Goal: Information Seeking & Learning: Find specific fact

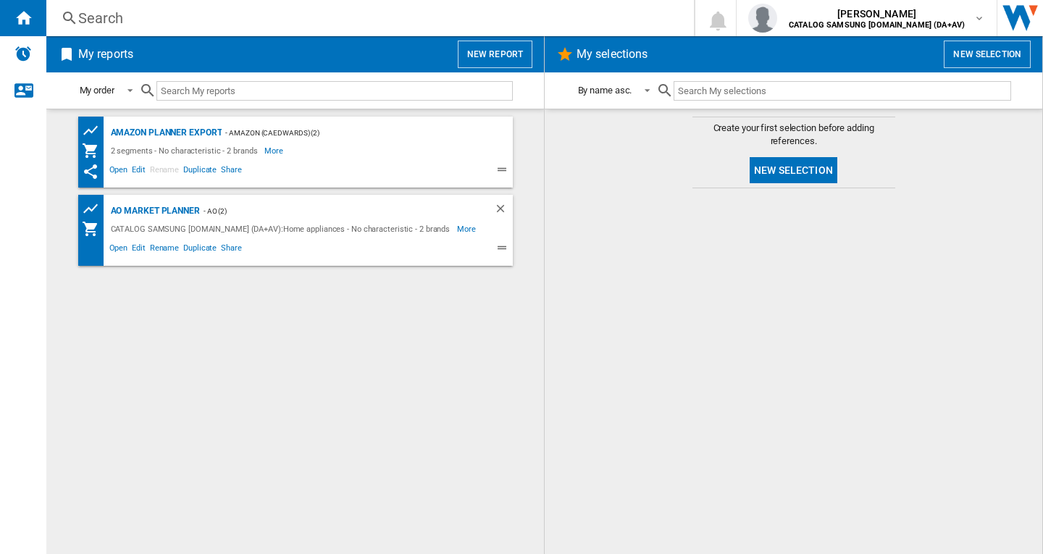
click at [266, 22] on div "Search" at bounding box center [367, 18] width 578 height 20
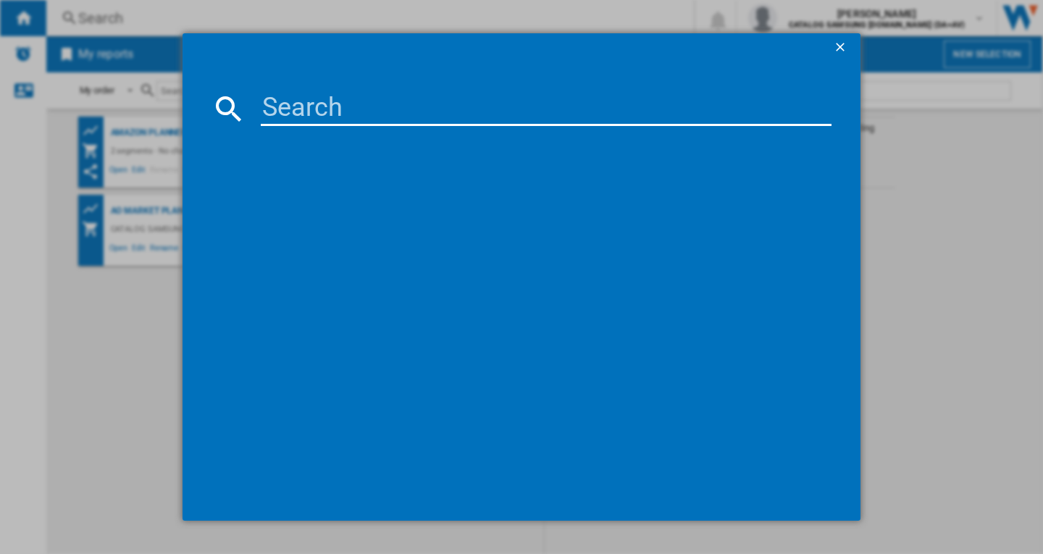
click at [340, 109] on input at bounding box center [546, 108] width 571 height 35
paste input "WW11DG5B25ABEU"
type input "WW11DG5B25ABEU"
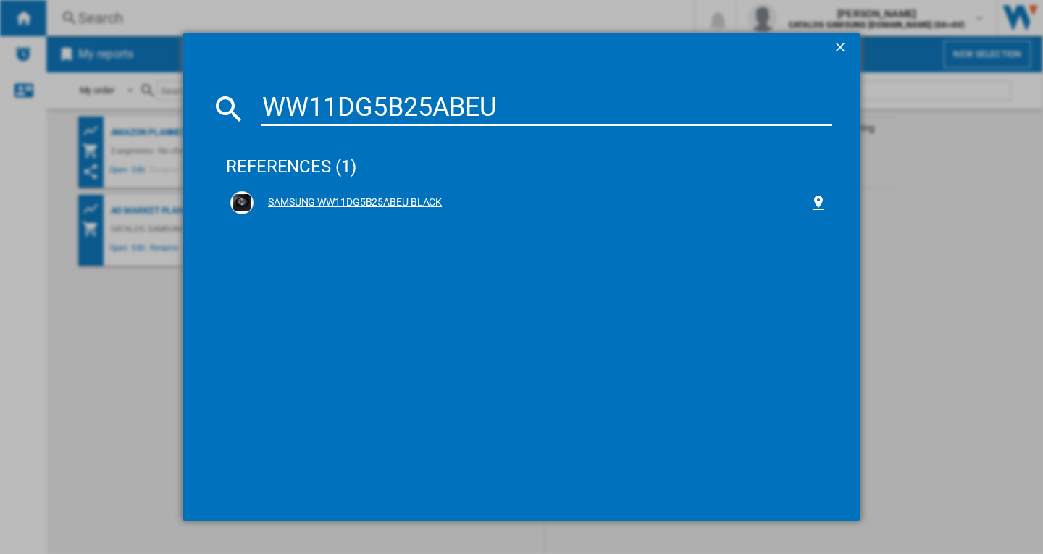
click at [427, 191] on div "SAMSUNG WW11DG5B25ABEU BLACK" at bounding box center [528, 202] width 597 height 23
click at [402, 201] on div "SAMSUNG WW11DG5B25ABEU BLACK" at bounding box center [531, 203] width 556 height 14
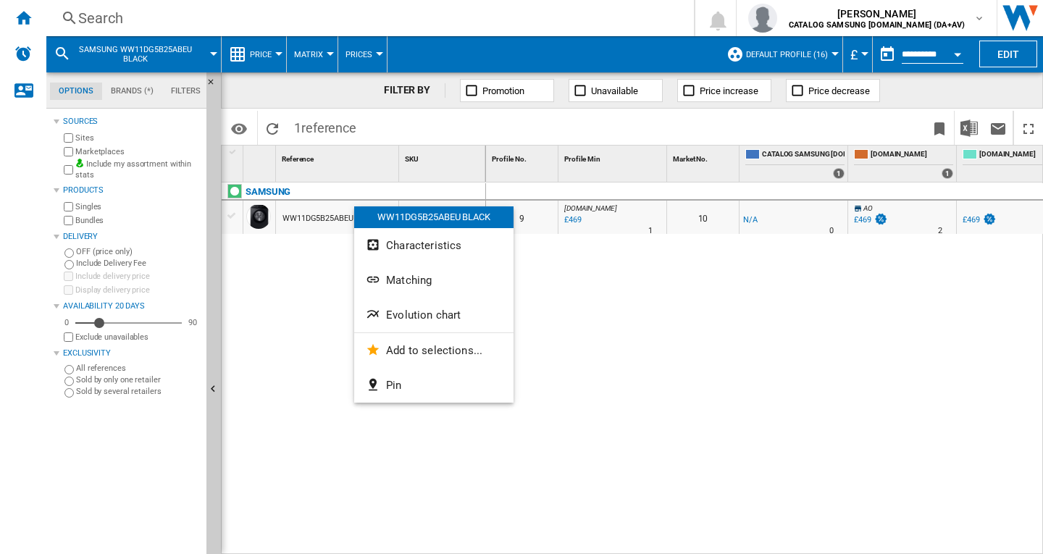
drag, startPoint x: 299, startPoint y: 269, endPoint x: 415, endPoint y: 306, distance: 121.8
click at [299, 269] on div at bounding box center [521, 277] width 1043 height 554
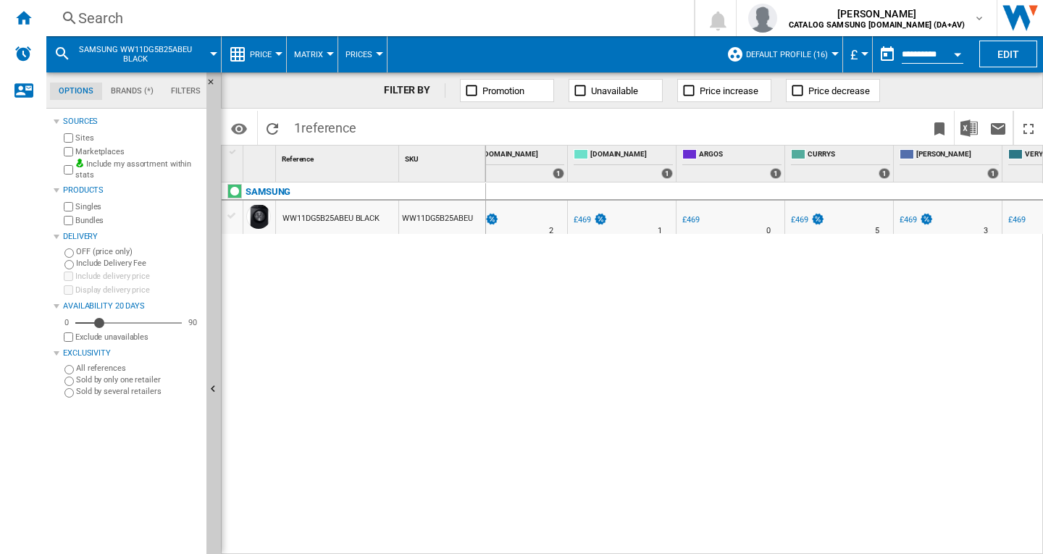
scroll to position [0, 424]
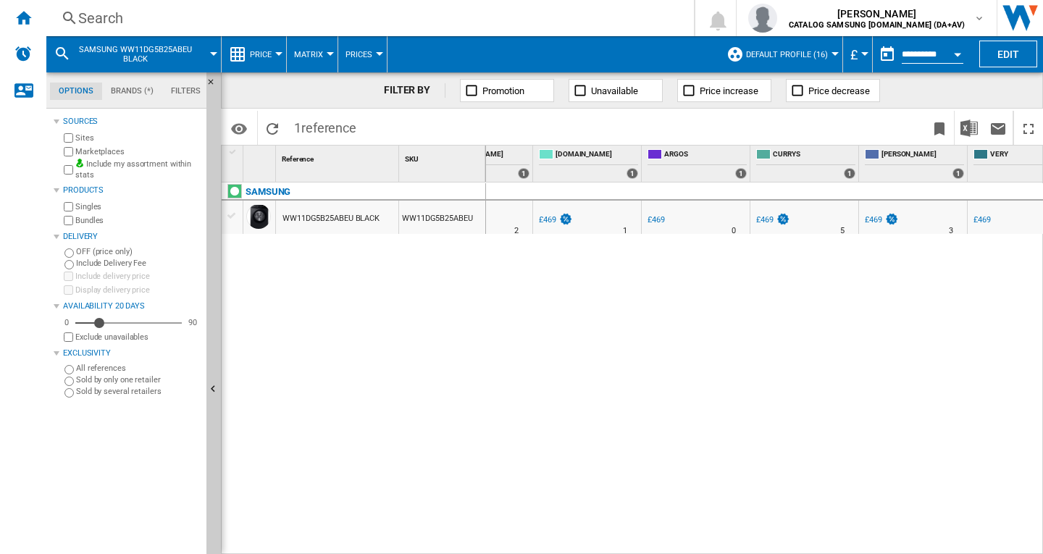
drag, startPoint x: 853, startPoint y: 545, endPoint x: 930, endPoint y: 547, distance: 77.5
click at [944, 542] on div "0 0 9 [DOMAIN_NAME] : AO -1.0 % £469 % N/A 1 [DOMAIN_NAME] : AO 10 -1.0 % -£1 %…" at bounding box center [765, 368] width 558 height 372
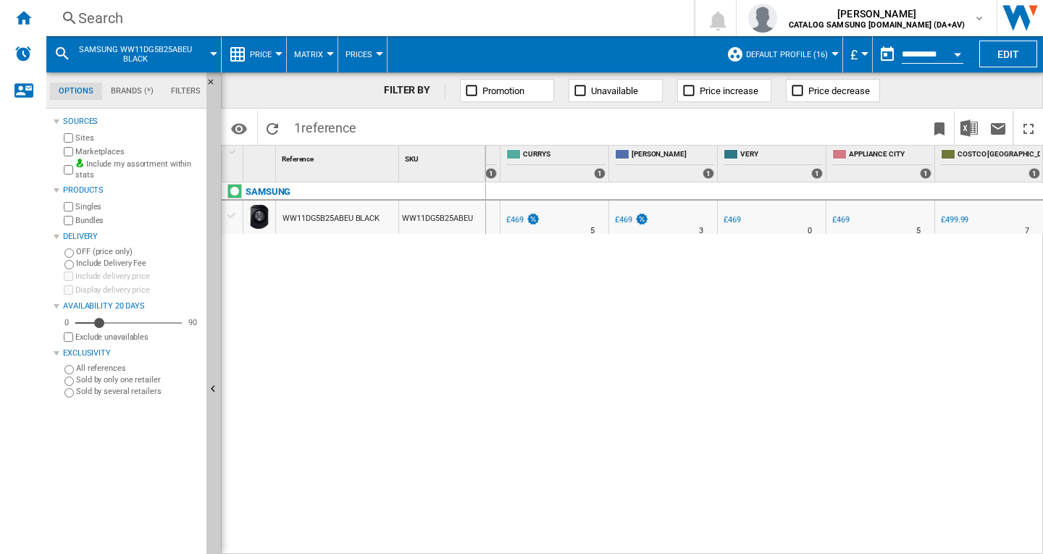
scroll to position [0, 704]
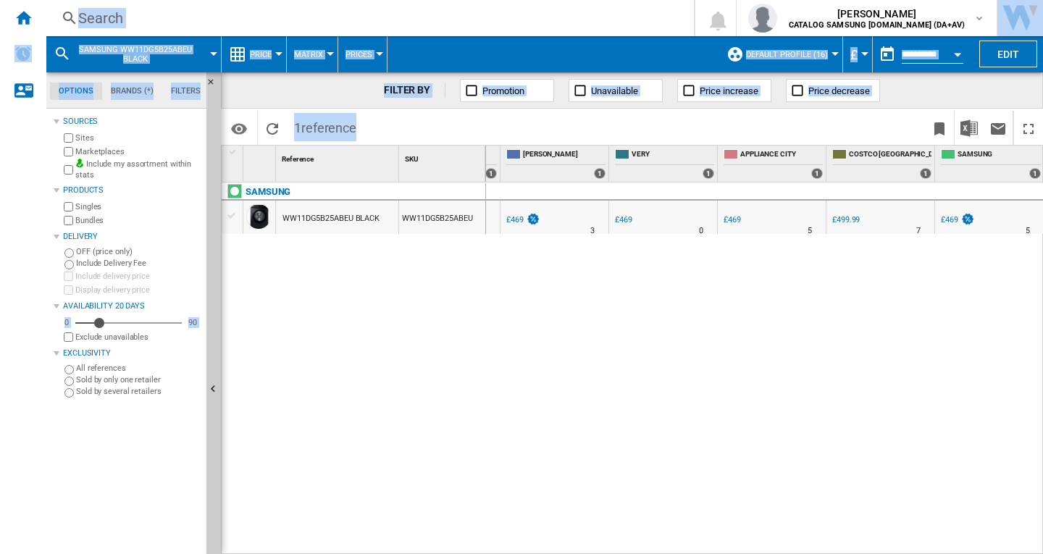
drag, startPoint x: 979, startPoint y: 545, endPoint x: 886, endPoint y: 497, distance: 105.3
click at [904, 553] on html "In order to access Insight, please log out and log in again OK NEW Search Searc…" at bounding box center [521, 277] width 1043 height 554
click at [869, 429] on div "0 0 9 [DOMAIN_NAME] : AO -1.0 % £469 % N/A 1 [DOMAIN_NAME] : AO 10 -1.0 % -£1 %…" at bounding box center [765, 368] width 558 height 372
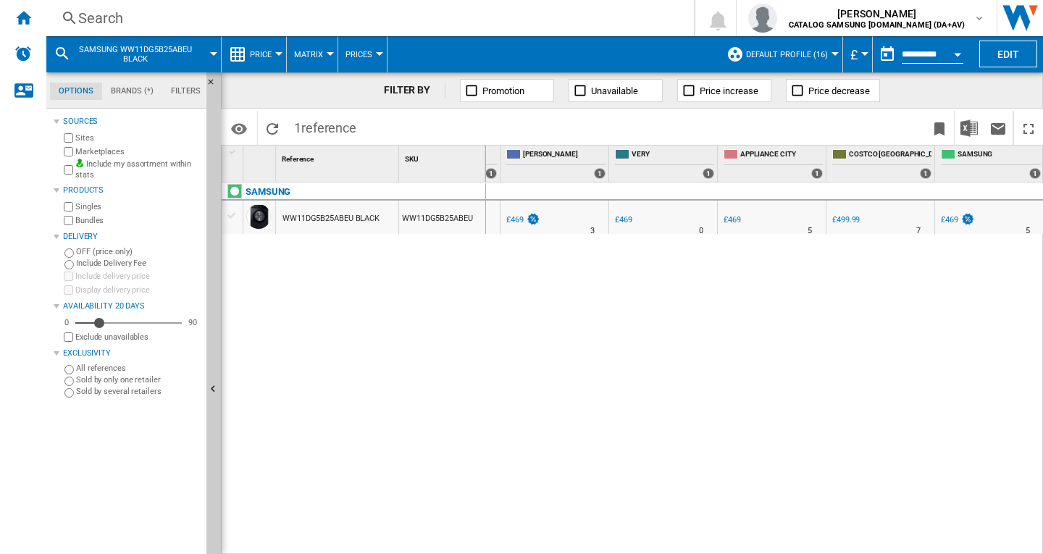
click at [350, 25] on div "Search" at bounding box center [367, 18] width 578 height 20
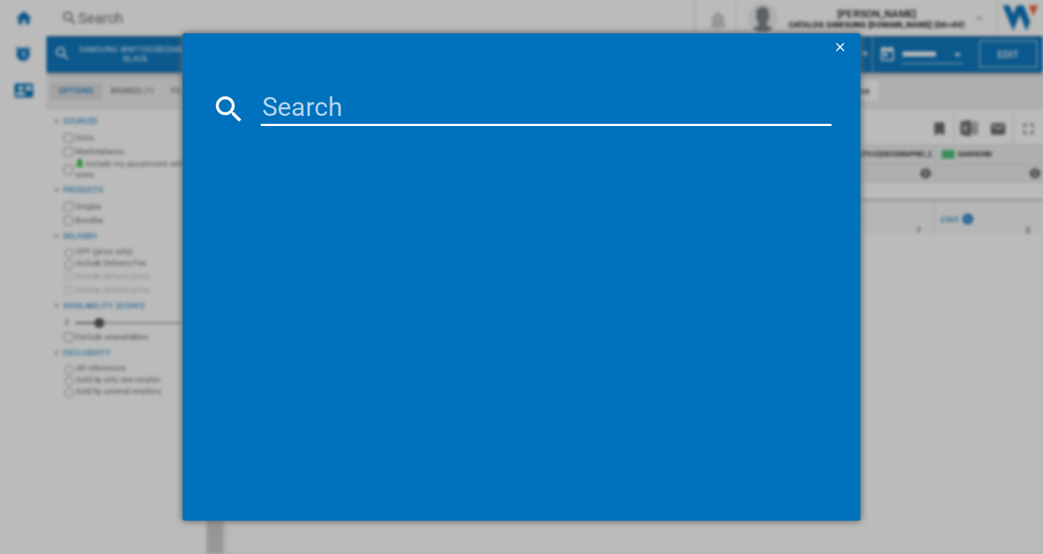
click at [371, 117] on input at bounding box center [546, 108] width 571 height 35
type input "WW90DG6U25LBU1"
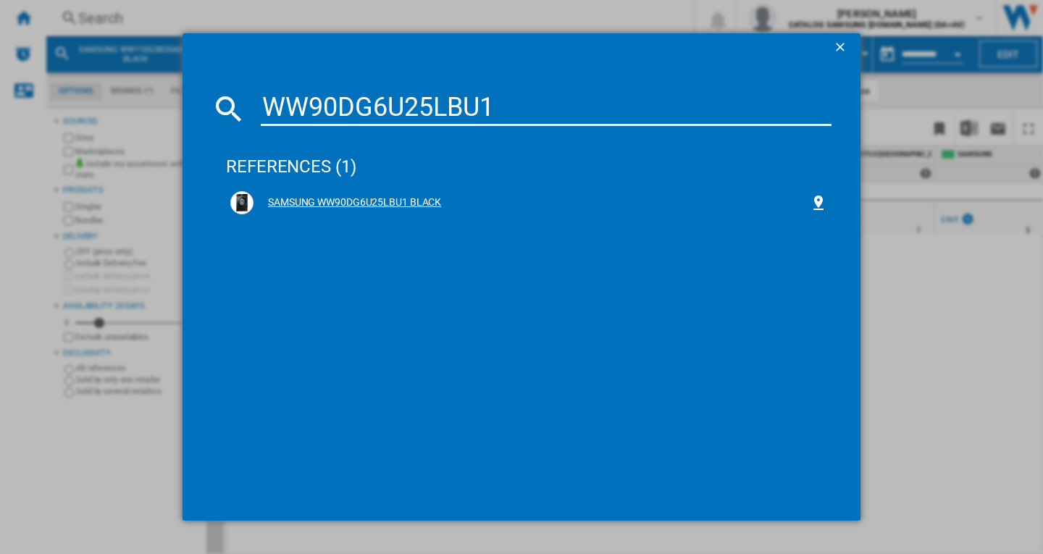
click at [400, 203] on div "SAMSUNG WW90DG6U25LBU1 BLACK" at bounding box center [531, 203] width 556 height 14
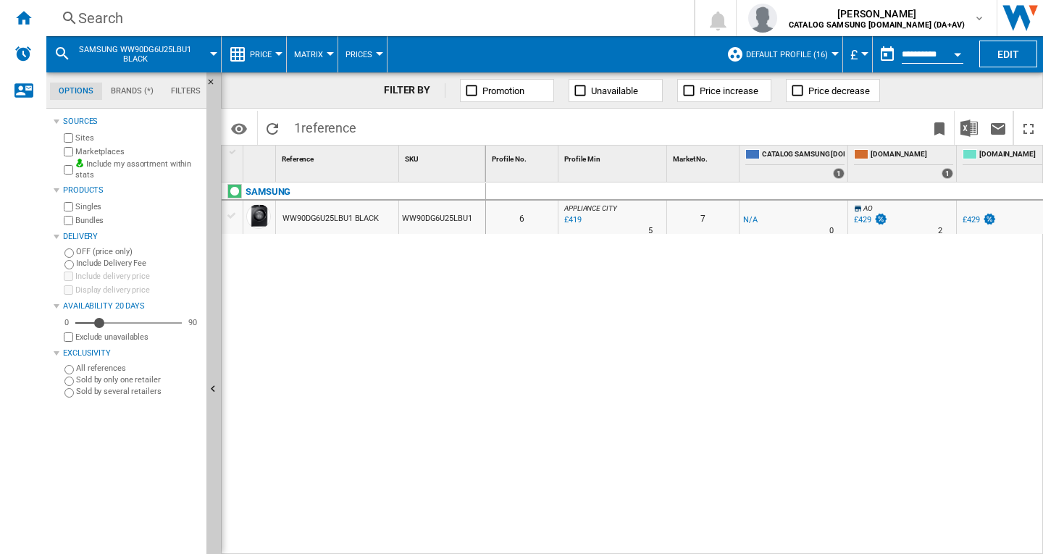
click at [382, 11] on div "Search" at bounding box center [367, 18] width 578 height 20
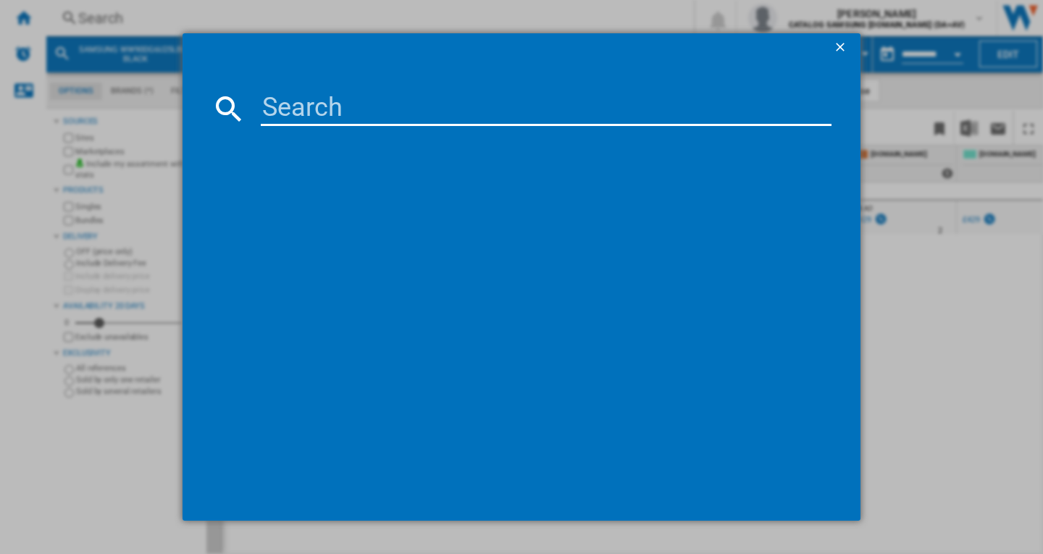
click at [914, 283] on div at bounding box center [521, 277] width 1043 height 554
click at [843, 42] on ng-md-icon "getI18NText('BUTTONS.CLOSE_DIALOG')" at bounding box center [841, 48] width 17 height 17
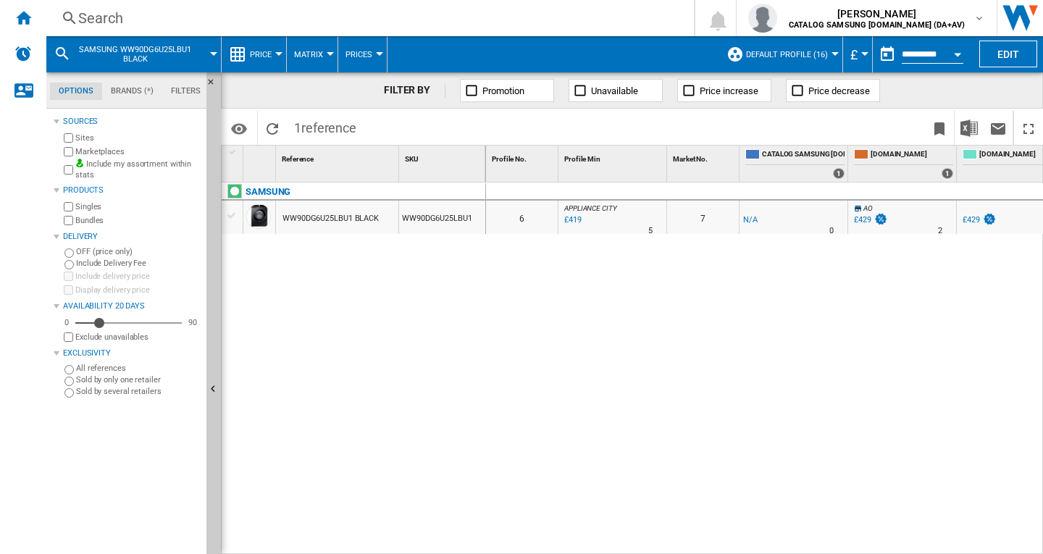
click at [815, 429] on div "0 0 6 [GEOGRAPHIC_DATA] : [GEOGRAPHIC_DATA] -1.0 % £419 % N/A 5 [GEOGRAPHIC_DAT…" at bounding box center [765, 368] width 558 height 372
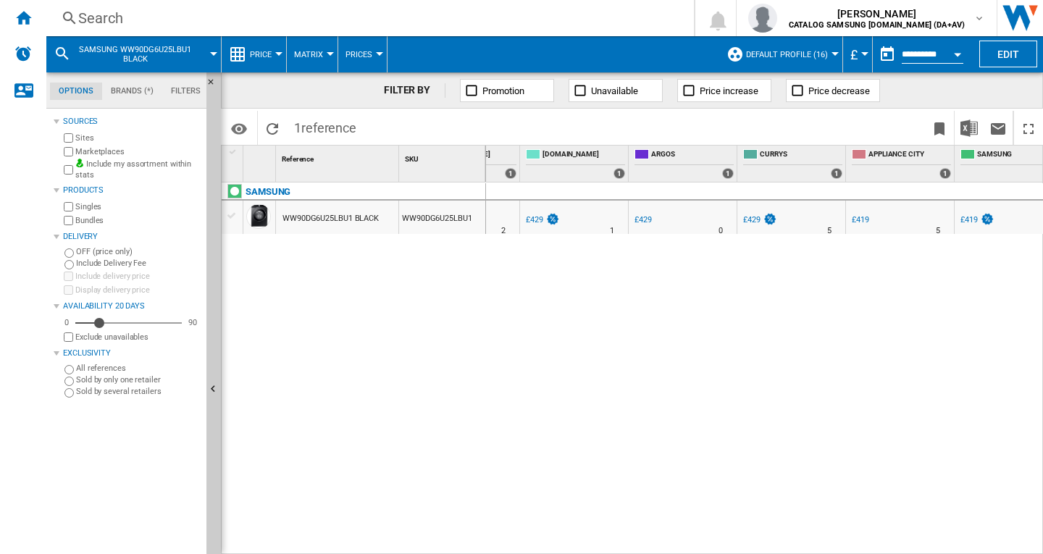
scroll to position [0, 456]
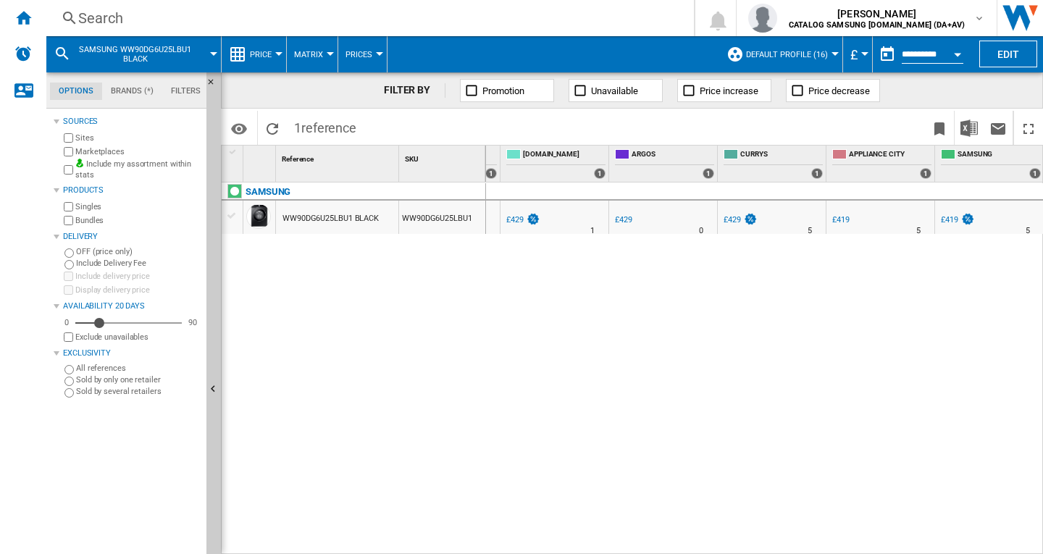
click at [859, 219] on div "%" at bounding box center [860, 221] width 7 height 17
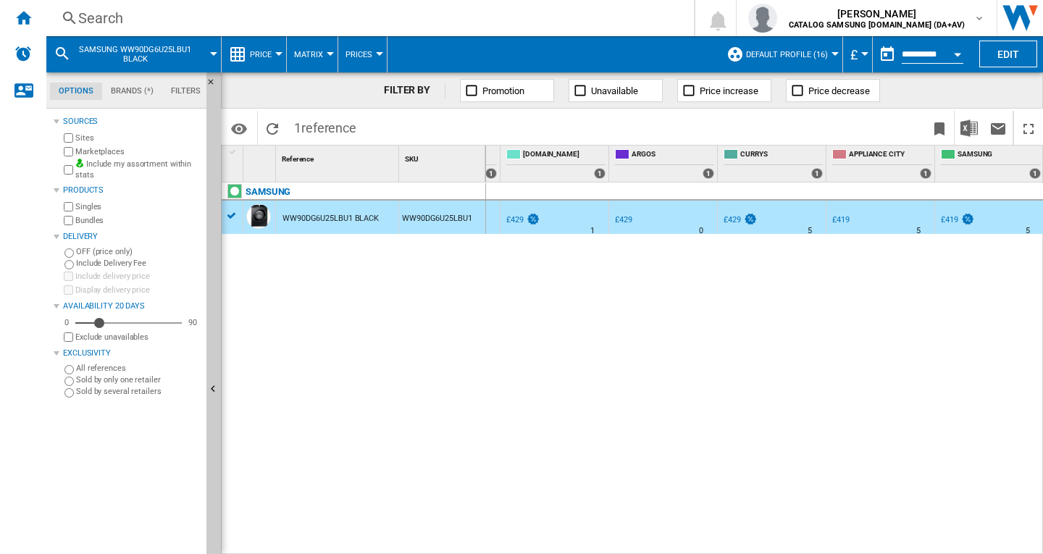
click at [844, 218] on div "£419" at bounding box center [840, 219] width 17 height 9
click at [954, 216] on div "£419" at bounding box center [949, 219] width 17 height 9
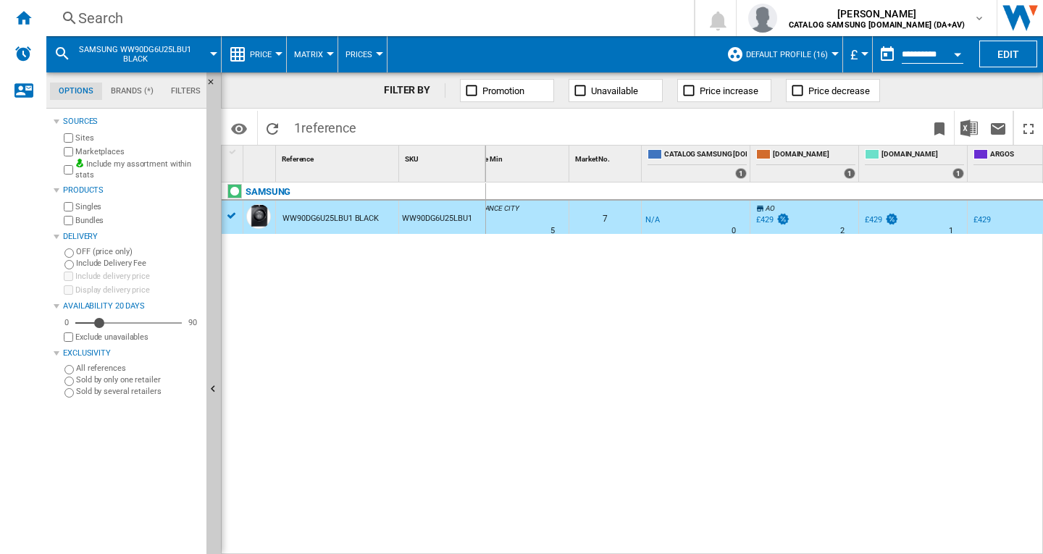
click at [772, 213] on div "£429" at bounding box center [772, 220] width 36 height 14
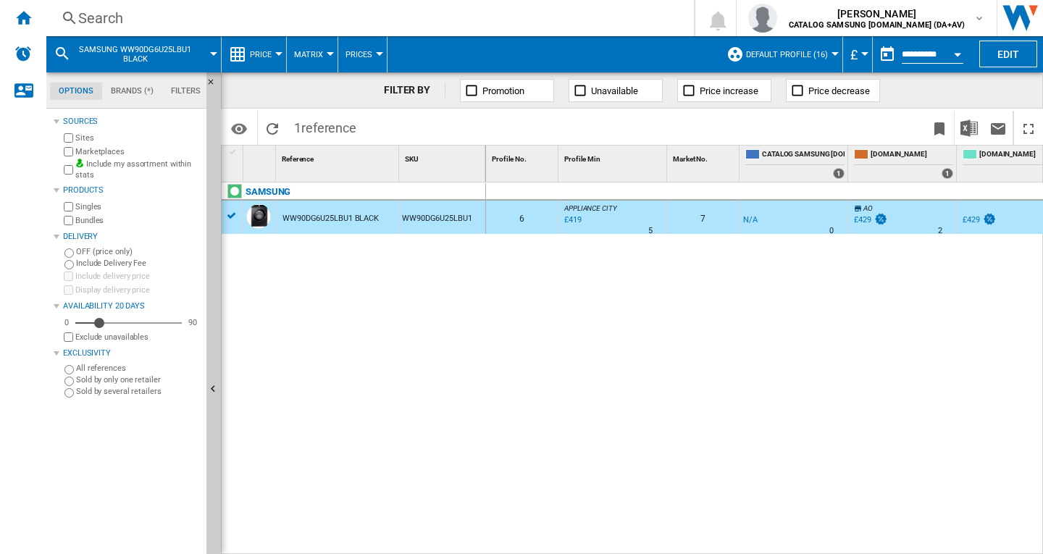
click at [594, 216] on div "%" at bounding box center [592, 221] width 7 height 17
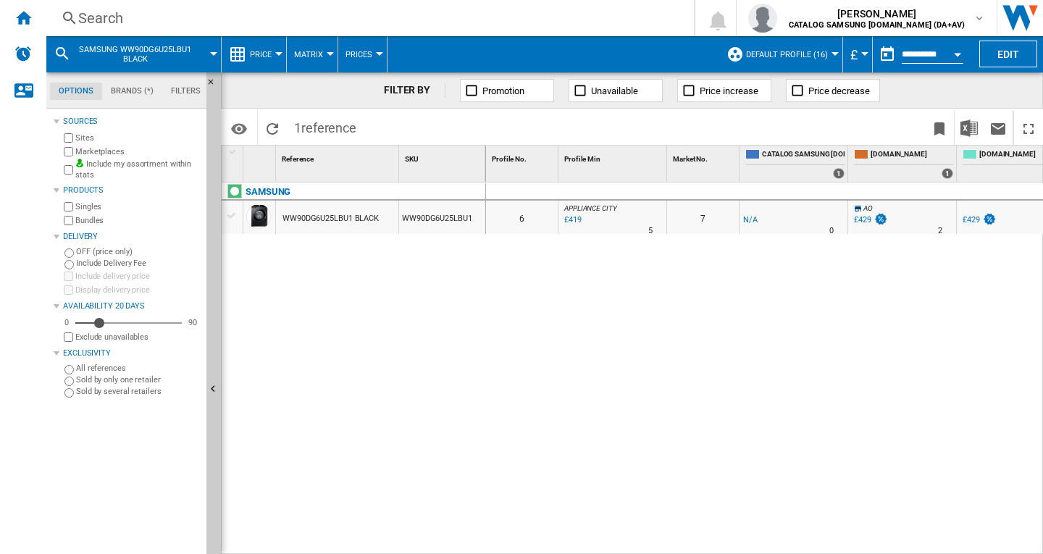
click at [566, 218] on div "£419" at bounding box center [572, 220] width 20 height 14
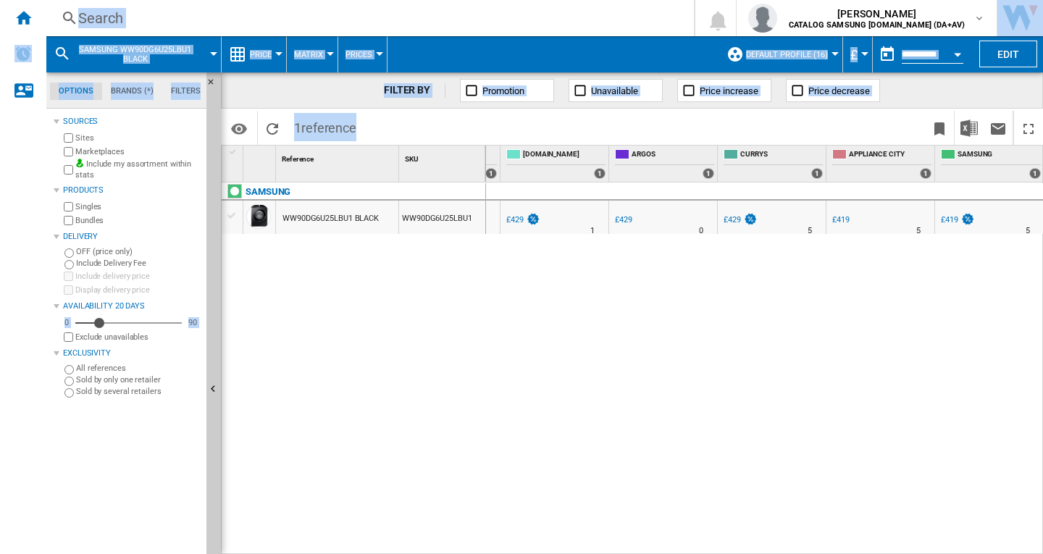
drag, startPoint x: 873, startPoint y: 546, endPoint x: 713, endPoint y: 561, distance: 160.8
click at [713, 553] on html "In order to access Insight, please log out and log in again OK NEW Search Searc…" at bounding box center [521, 277] width 1043 height 554
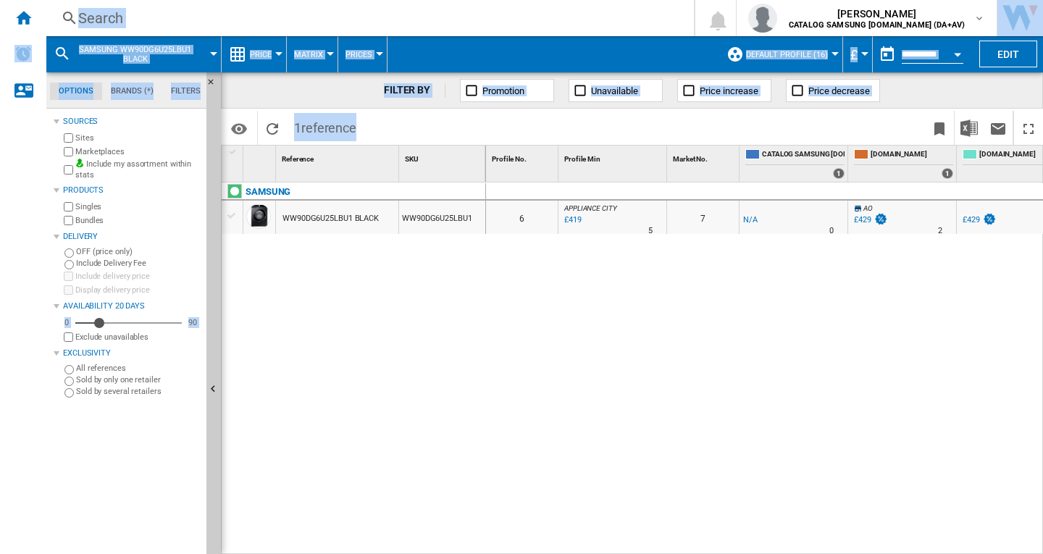
click at [292, 15] on div "Search" at bounding box center [367, 18] width 578 height 20
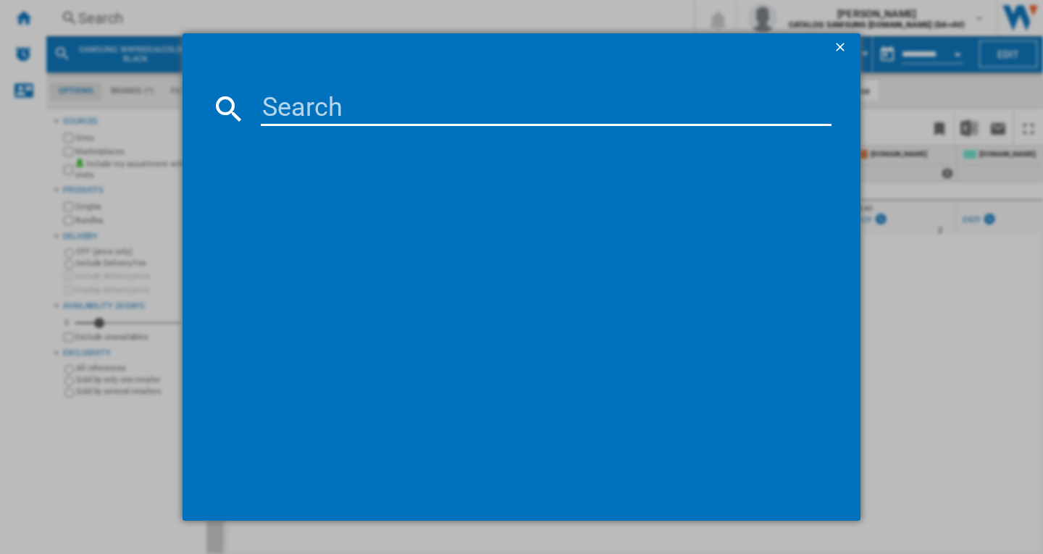
click at [389, 101] on input at bounding box center [546, 108] width 571 height 35
type input "WW90DG6U25LEU1"
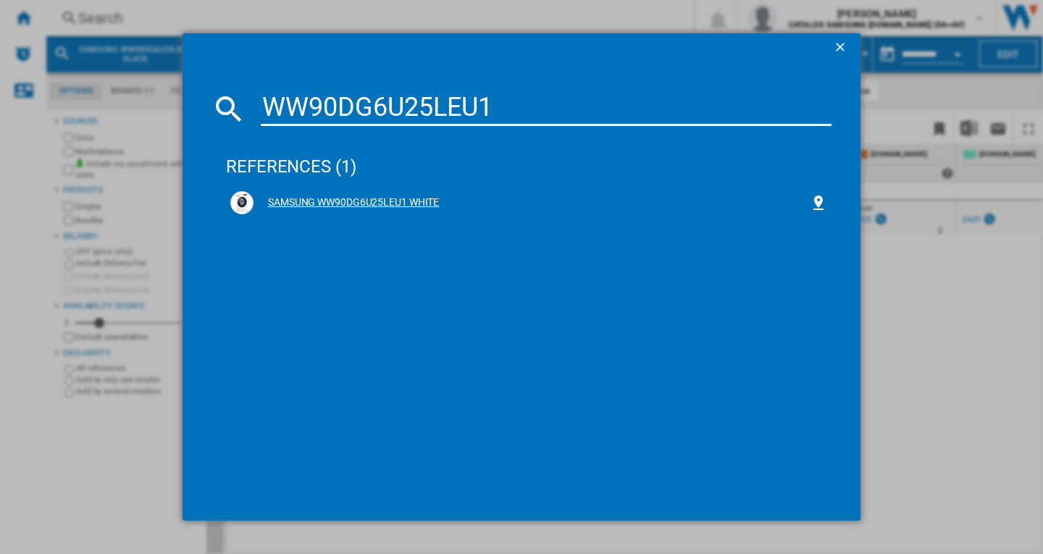
click at [348, 199] on div "SAMSUNG WW90DG6U25LEU1 WHITE" at bounding box center [531, 203] width 556 height 14
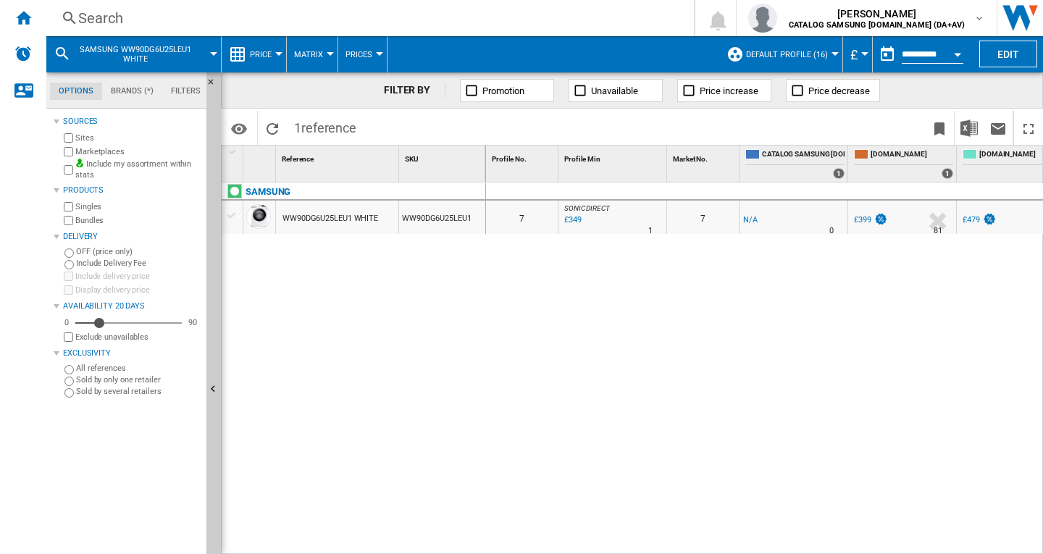
click at [610, 327] on div "0 0 7 SONIC DIRECT : SONIC DIRECT -1.0 % £349 % N/A 1 SONIC DIRECT : SONIC DIRE…" at bounding box center [765, 368] width 558 height 372
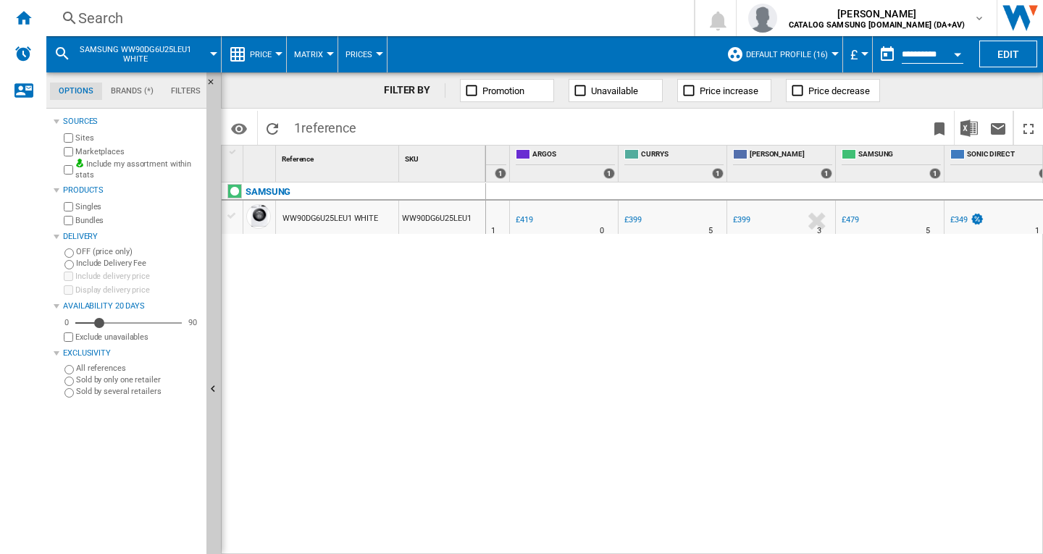
click at [650, 219] on div "%" at bounding box center [652, 221] width 7 height 17
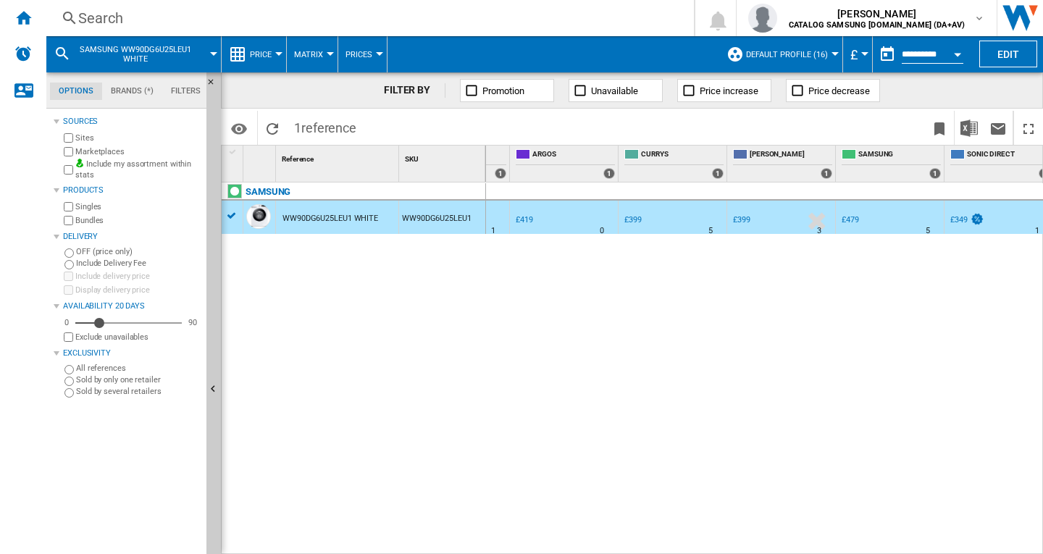
click at [634, 219] on div "£399" at bounding box center [632, 219] width 17 height 9
click at [740, 217] on div "£399" at bounding box center [741, 219] width 17 height 9
click at [972, 219] on img at bounding box center [977, 219] width 14 height 12
